Goal: Obtain resource: Obtain resource

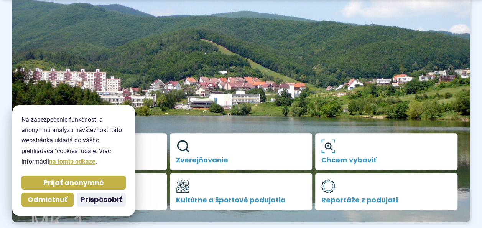
scroll to position [83, 0]
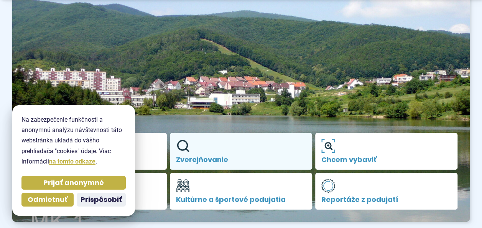
click at [209, 161] on span "Zverejňovanie" at bounding box center [241, 160] width 130 height 8
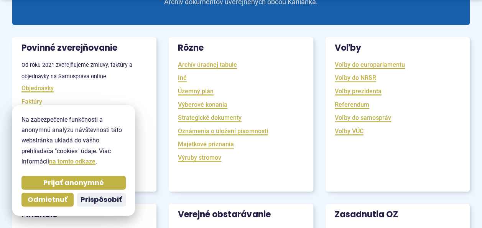
scroll to position [135, 0]
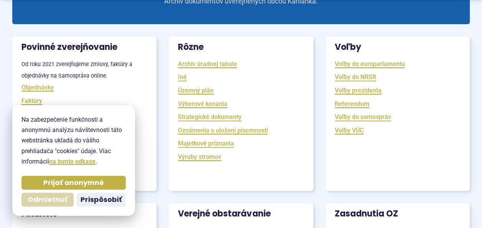
click at [44, 198] on span "Odmietnuť" at bounding box center [48, 199] width 40 height 9
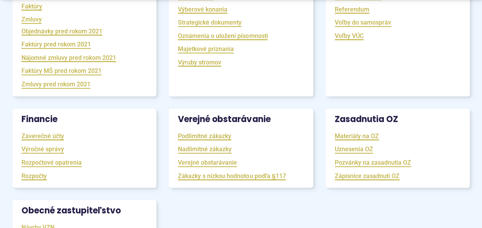
scroll to position [230, 0]
click at [358, 176] on link "Zápisnice zasadnutí OZ" at bounding box center [367, 175] width 65 height 9
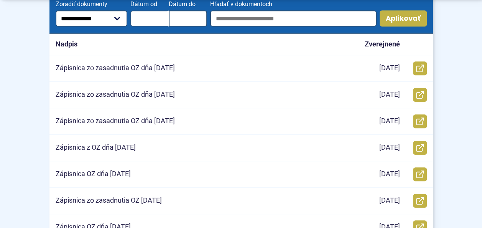
scroll to position [197, 0]
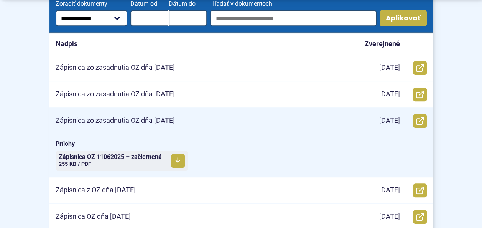
click at [166, 122] on p "Zápisnica zo zasadnutia OZ dňa 11.06.2025" at bounding box center [115, 120] width 119 height 9
click at [123, 157] on span "Zápisnica OZ 11062025 – začiernená" at bounding box center [110, 157] width 103 height 6
click at [174, 159] on span at bounding box center [178, 161] width 14 height 14
